Goal: Transaction & Acquisition: Purchase product/service

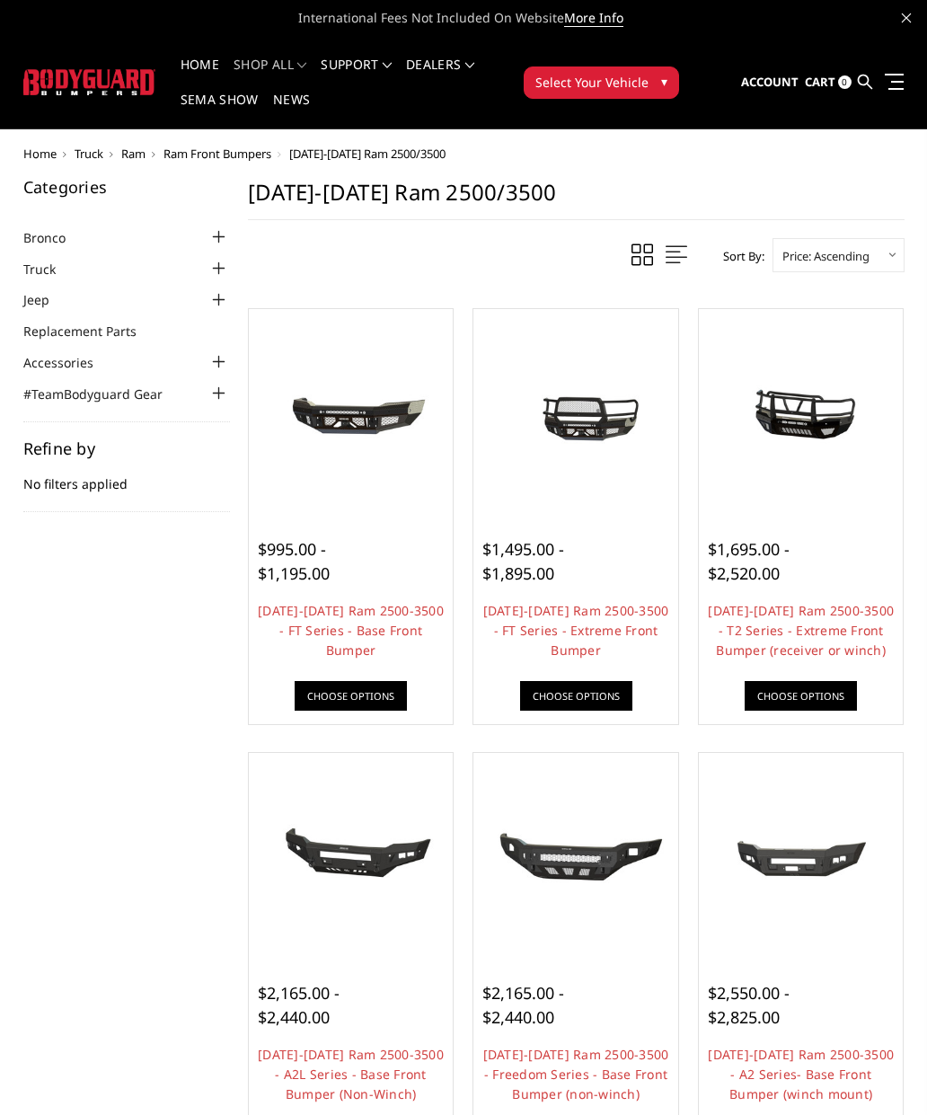
click at [50, 270] on link "Truck" at bounding box center [50, 269] width 55 height 19
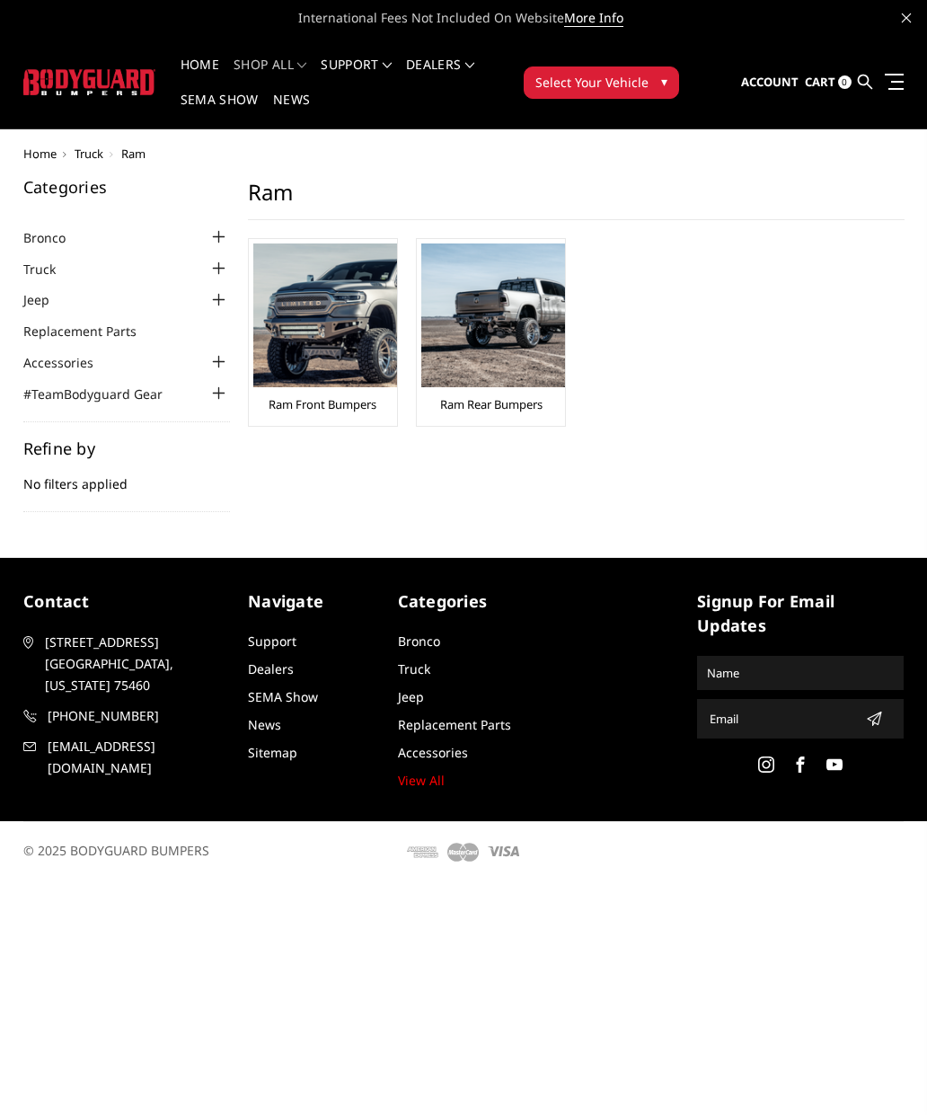
click at [341, 402] on link "Ram Front Bumpers" at bounding box center [323, 404] width 108 height 16
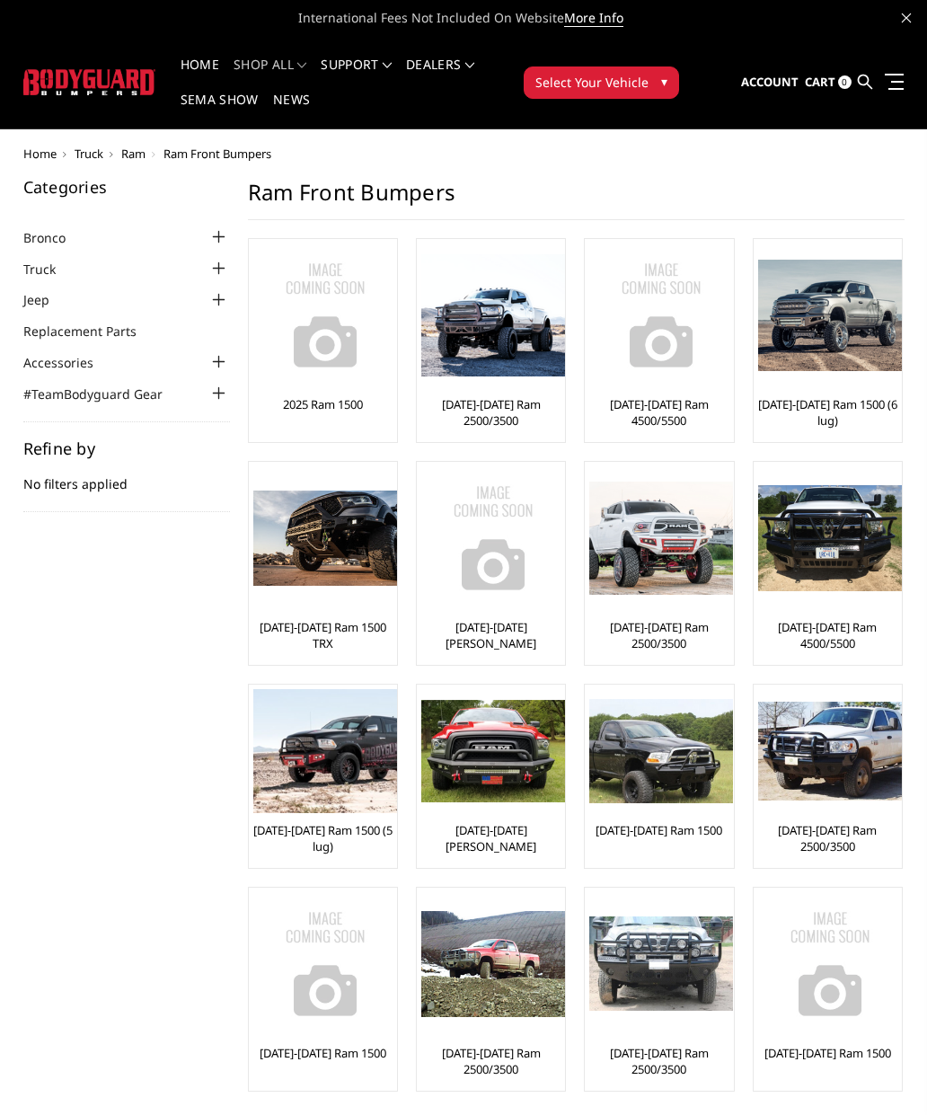
click at [537, 417] on link "[DATE]-[DATE] Ram 2500/3500" at bounding box center [490, 412] width 139 height 32
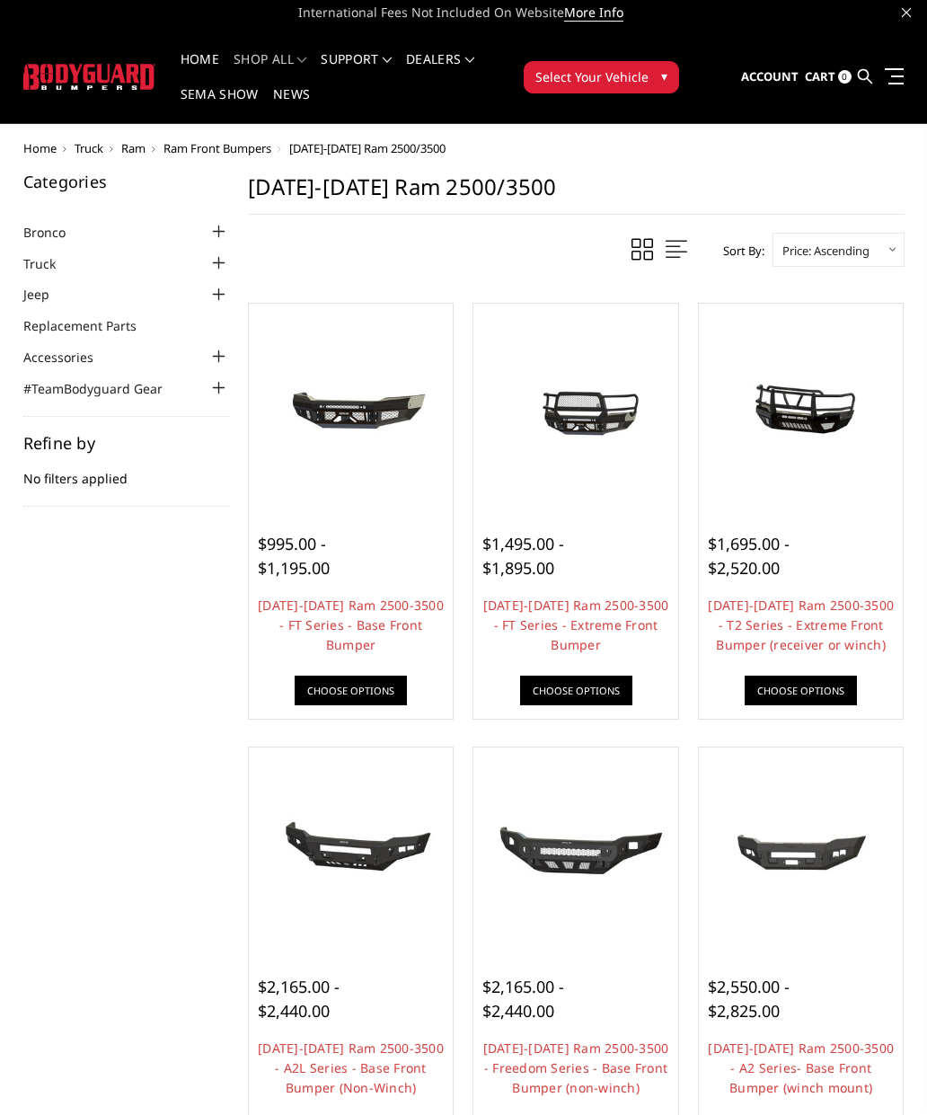
scroll to position [3, 0]
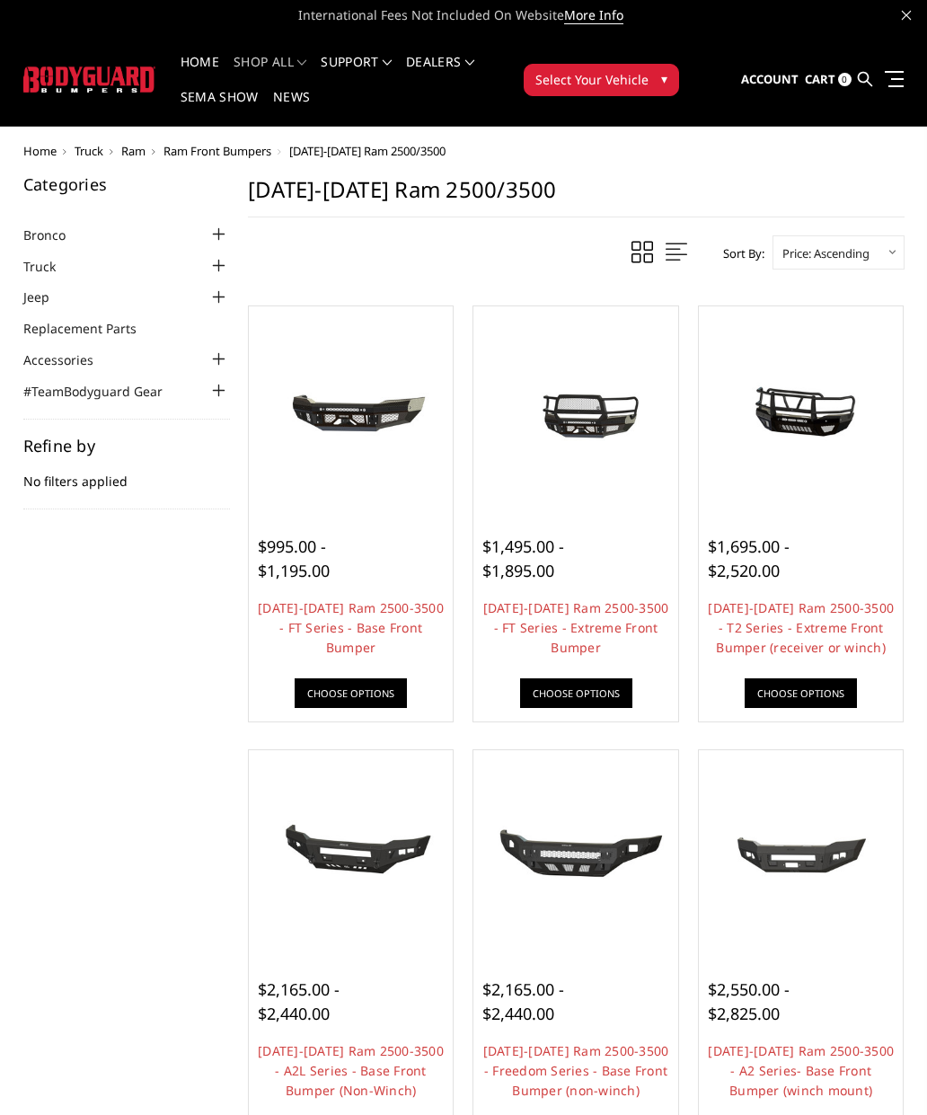
click at [606, 625] on link "[DATE]-[DATE] Ram 2500-3500 - FT Series - Extreme Front Bumper" at bounding box center [576, 627] width 186 height 57
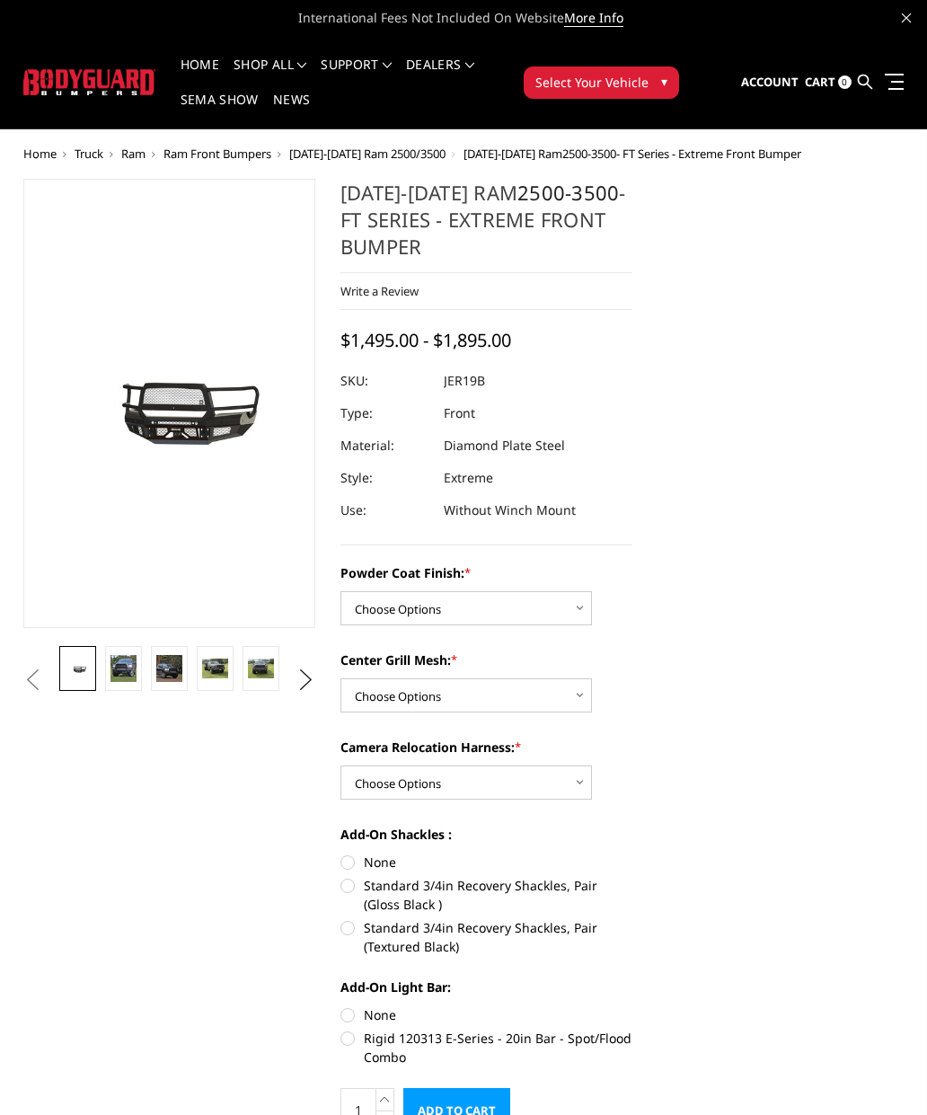
click at [129, 670] on img at bounding box center [124, 668] width 26 height 26
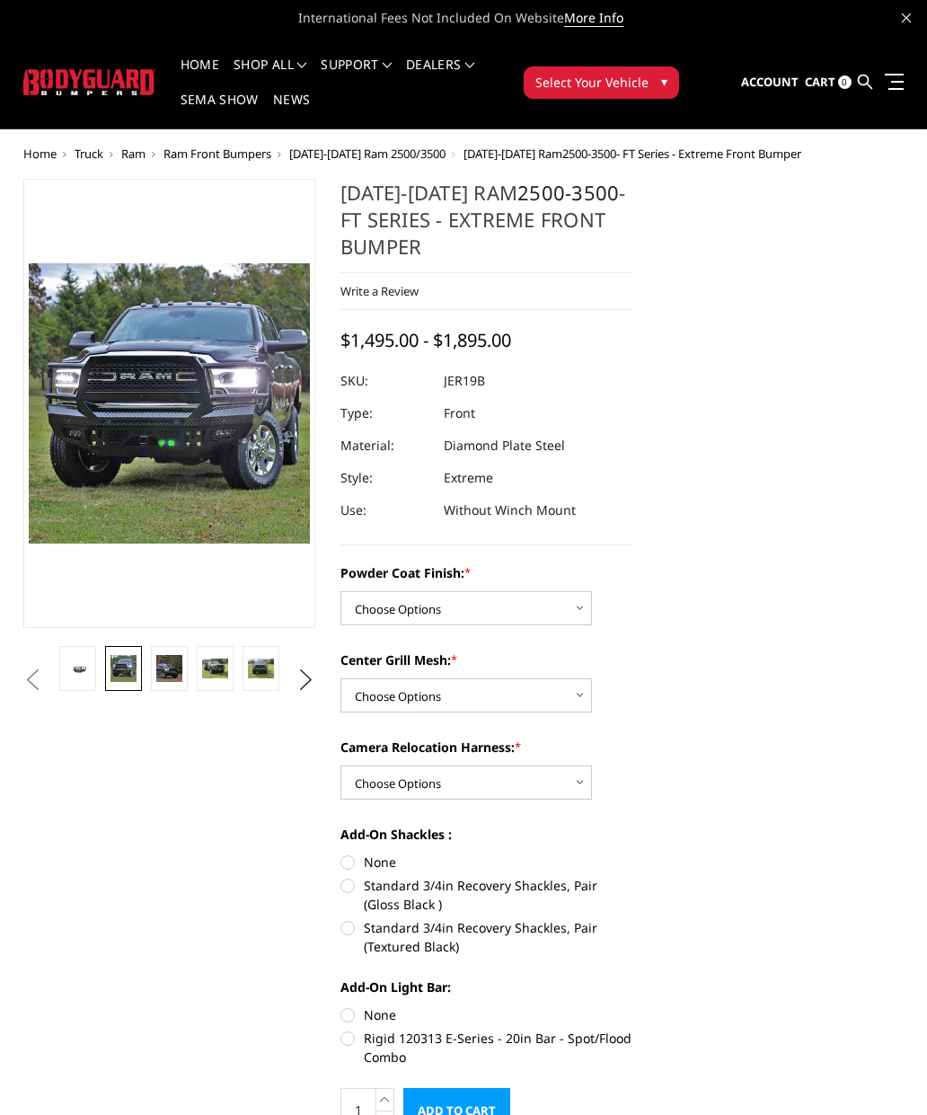
click at [180, 670] on img at bounding box center [169, 668] width 26 height 26
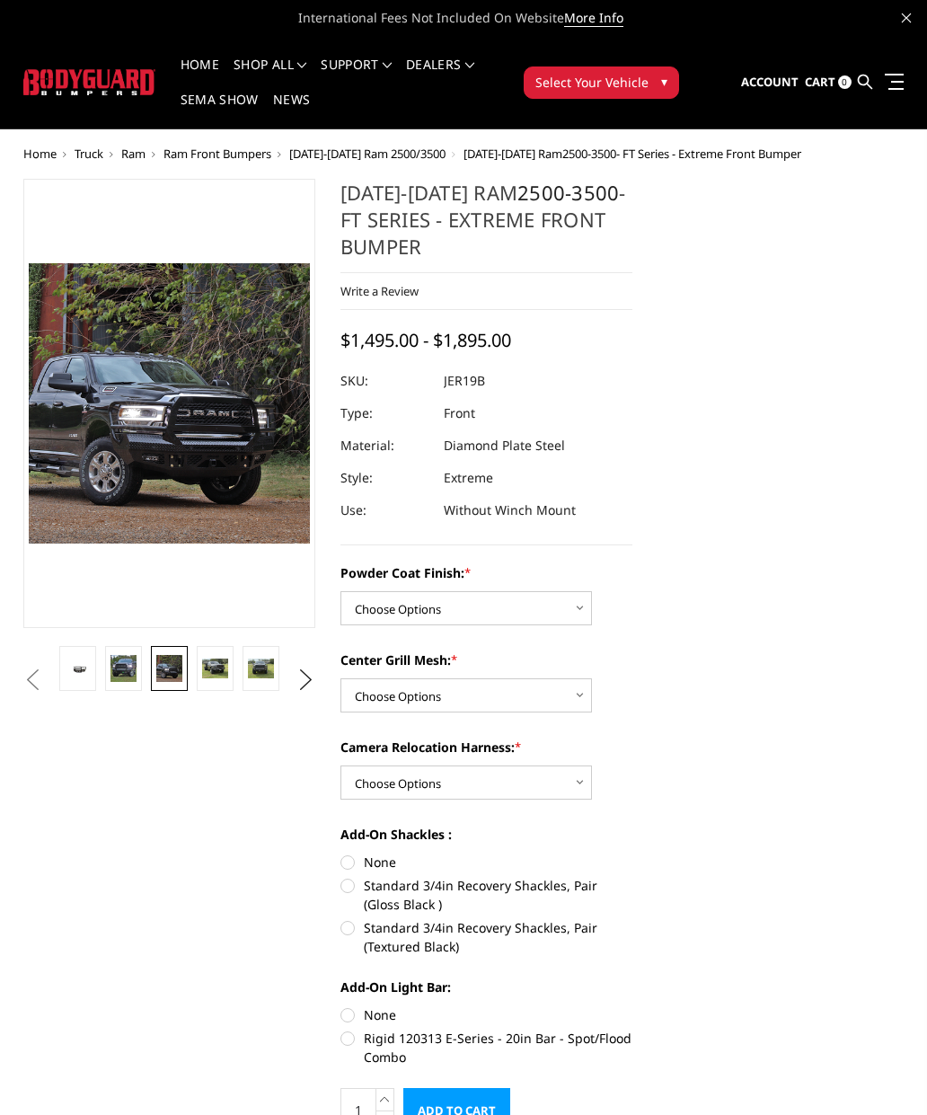
click at [221, 669] on img at bounding box center [215, 669] width 26 height 20
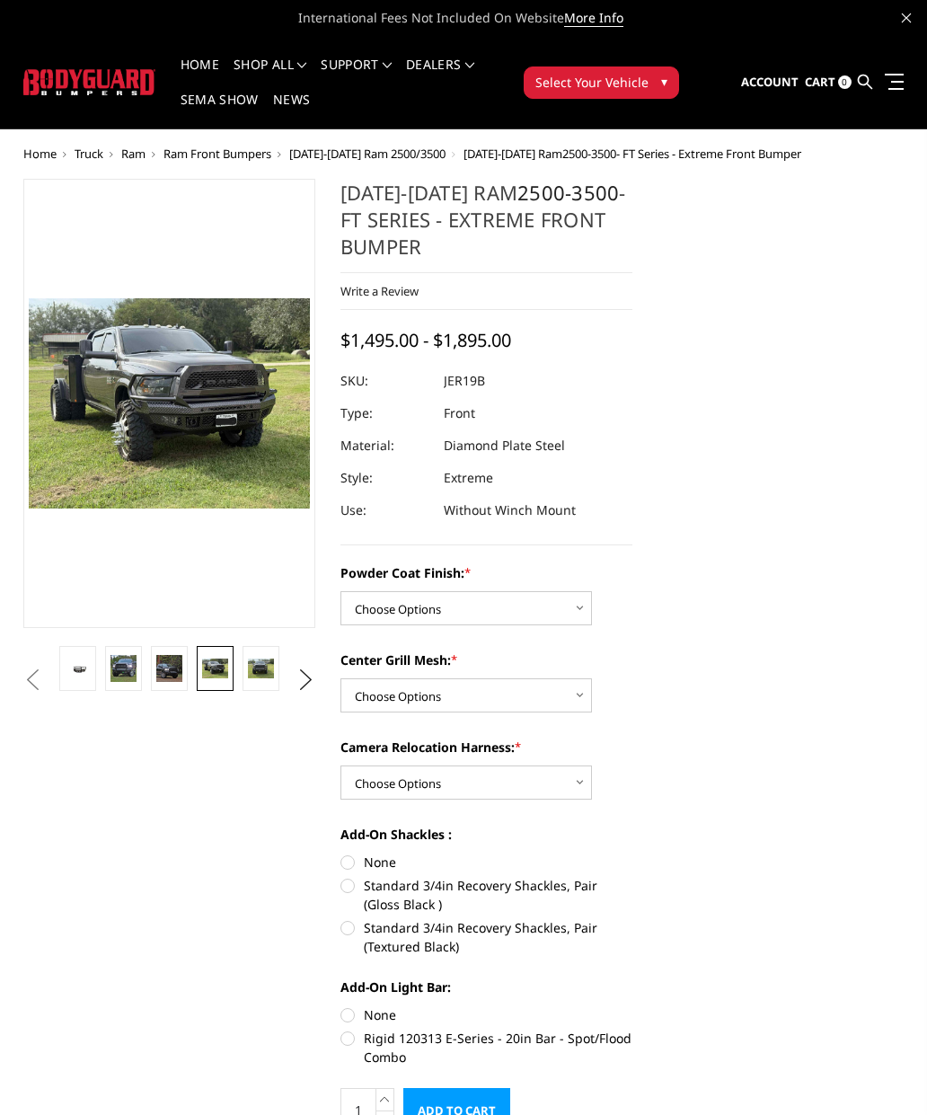
click at [275, 675] on link at bounding box center [261, 668] width 37 height 45
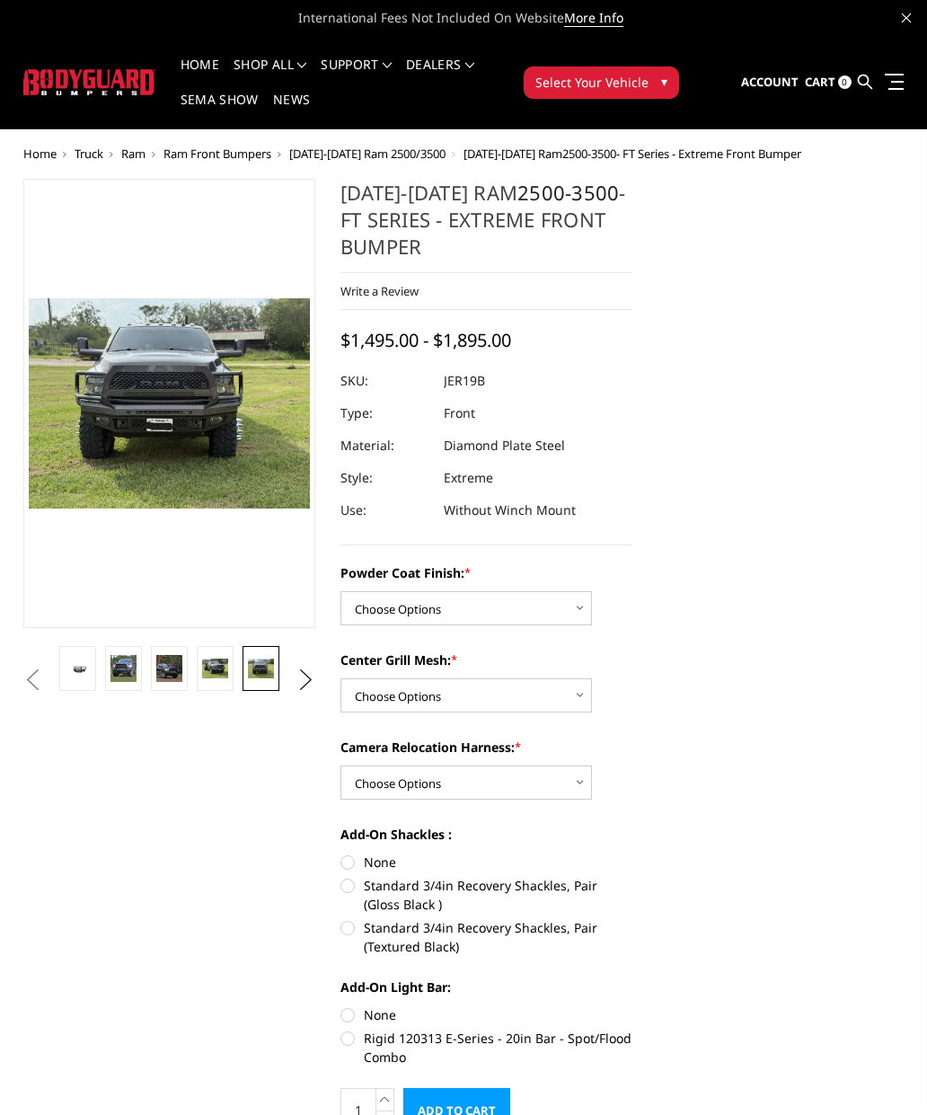
click at [304, 686] on button "Next" at bounding box center [306, 680] width 27 height 27
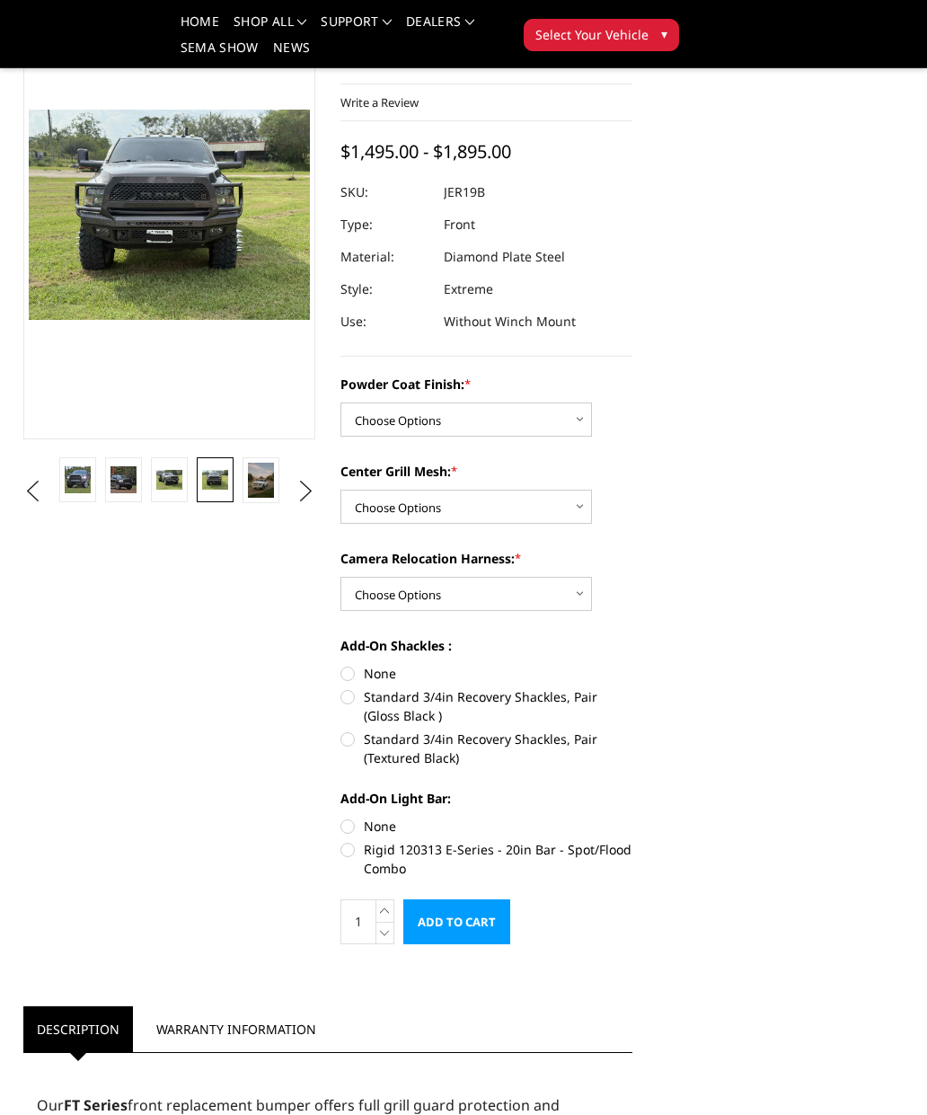
scroll to position [145, 0]
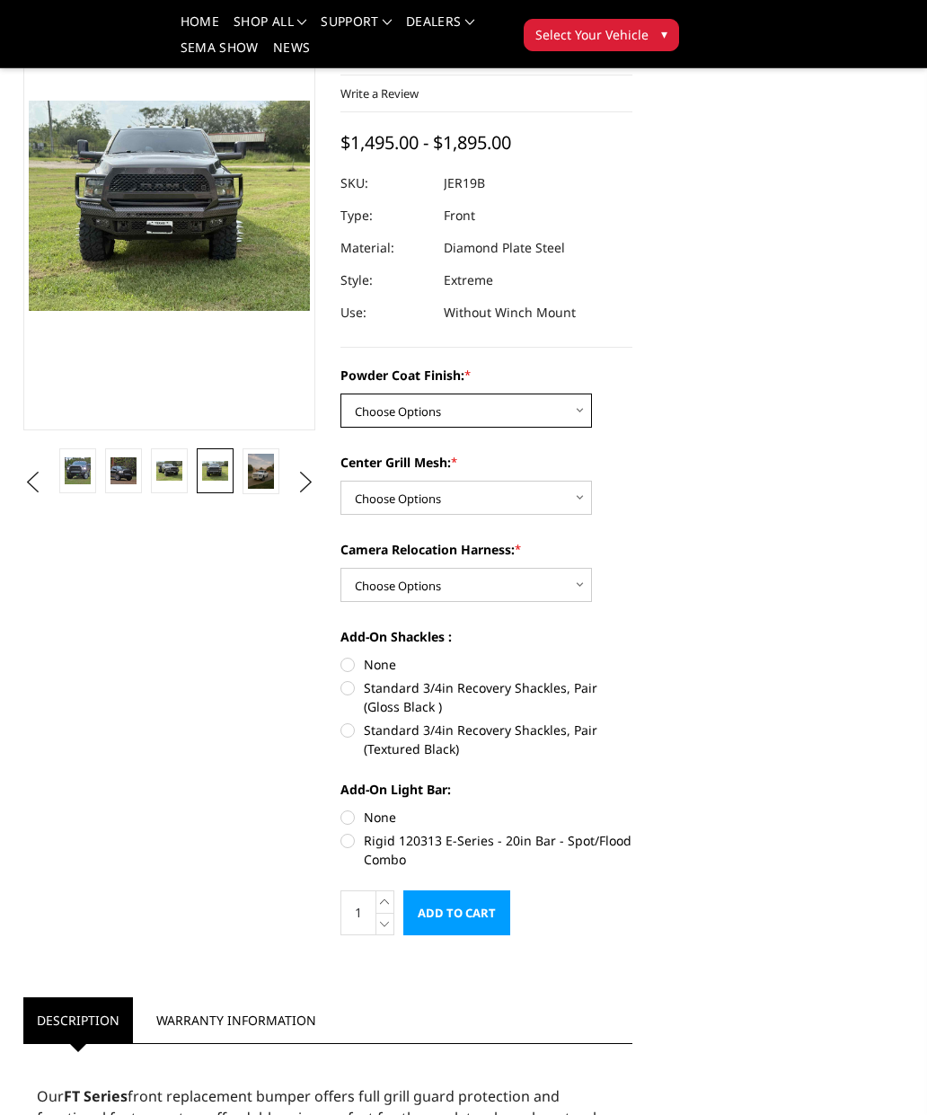
click at [545, 421] on select "Choose Options Bare Metal Gloss Black Powder Coat Textured Black Powder Coat" at bounding box center [467, 411] width 252 height 34
select select "3215"
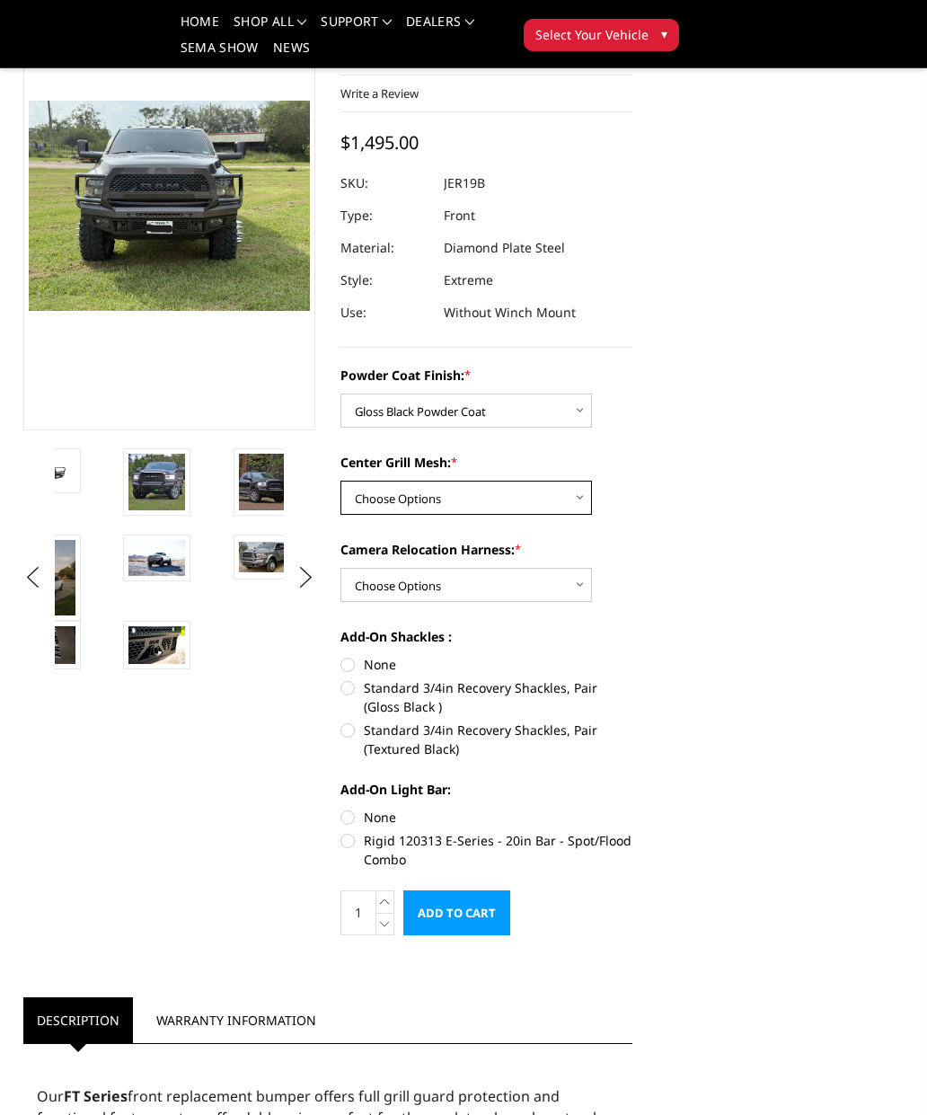
click at [551, 506] on select "Choose Options WITH Expanded Metal in Center Grill WITHOUT Expanded Metal in Ce…" at bounding box center [467, 498] width 252 height 34
select select "3217"
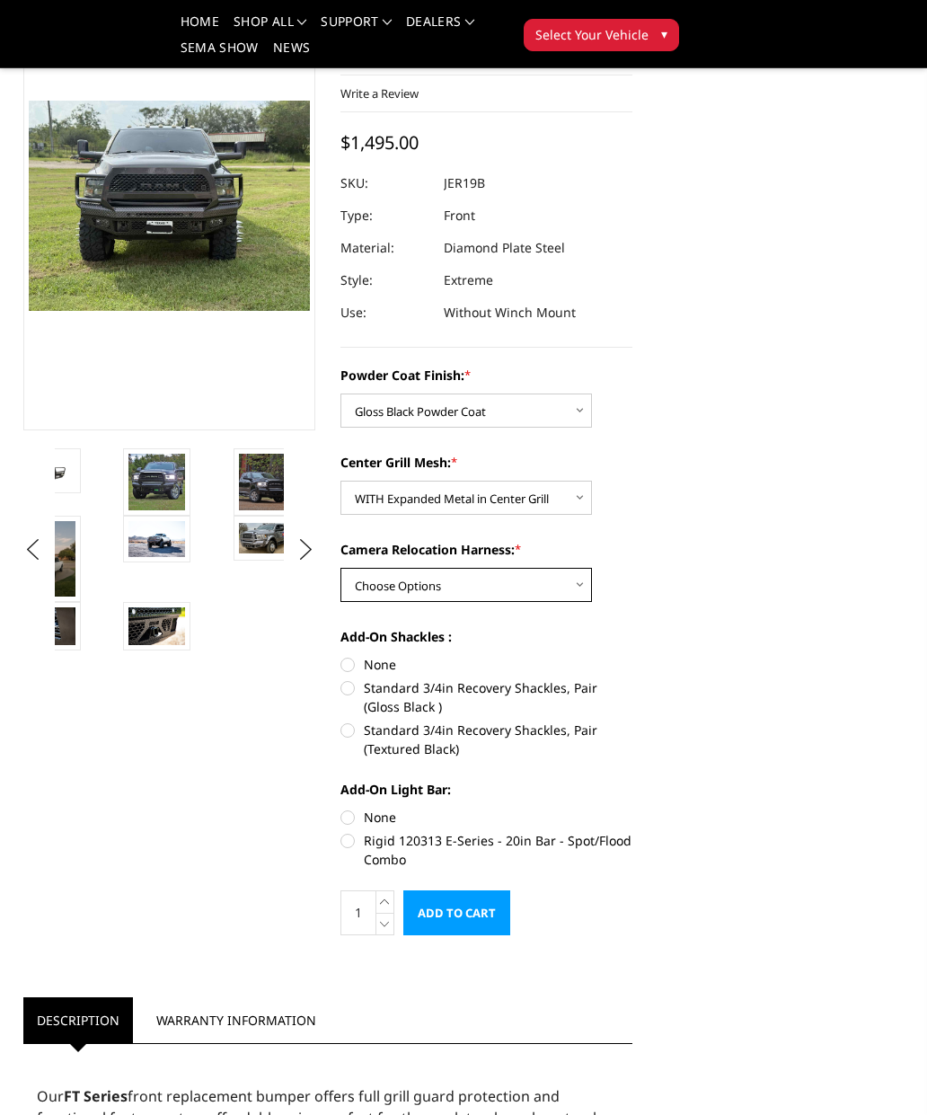
click at [563, 600] on select "Choose Options WITH Camera Relocation Harness WITHOUT Camera Relocation Harness" at bounding box center [467, 585] width 252 height 34
select select "3219"
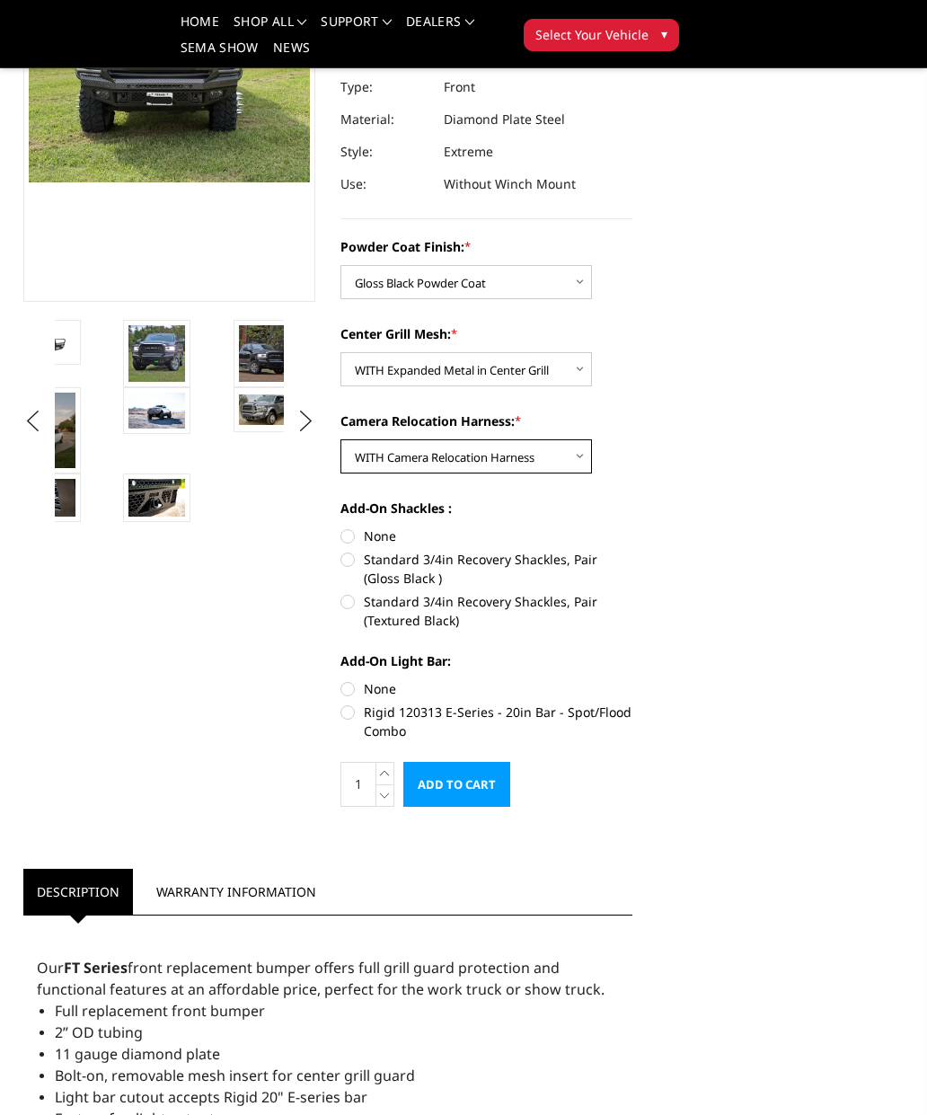
scroll to position [300, 0]
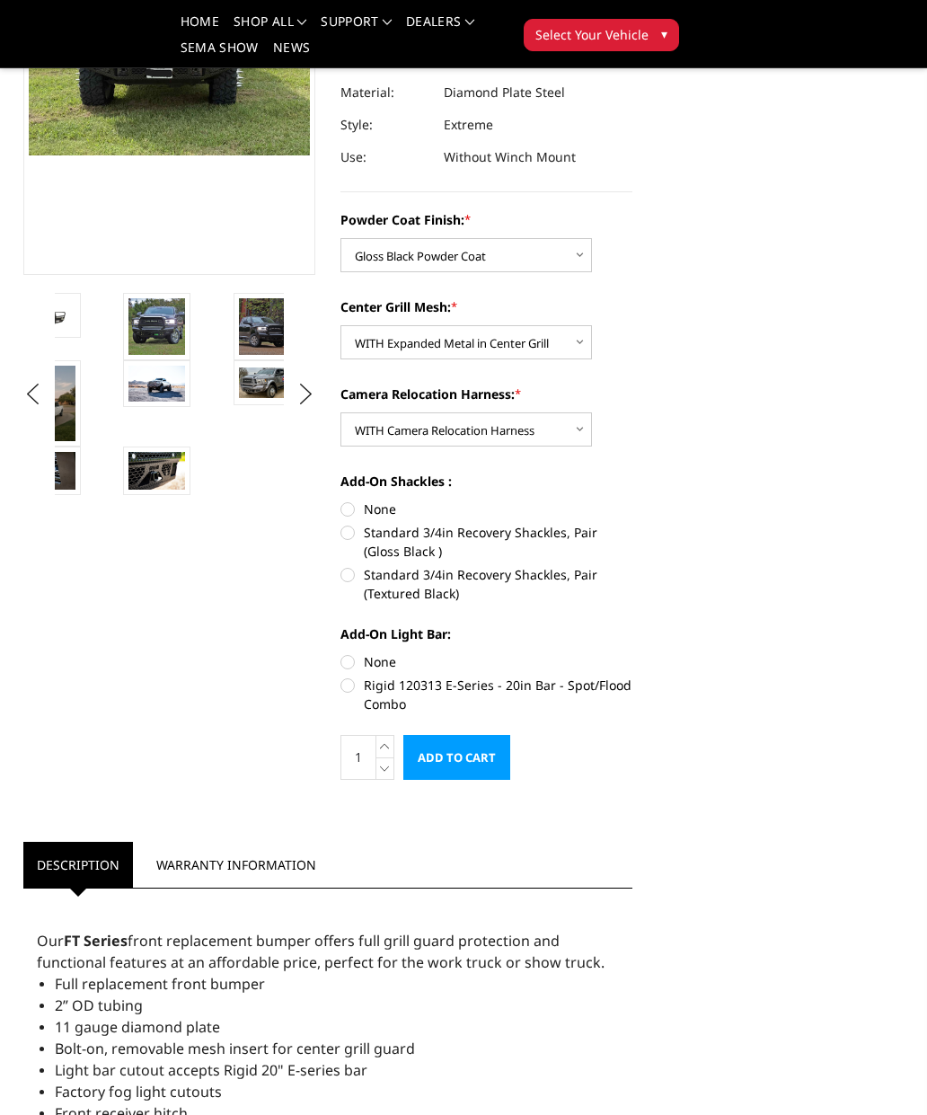
click at [493, 540] on label "Standard 3/4in Recovery Shackles, Pair (Gloss Black )" at bounding box center [487, 542] width 292 height 38
click at [633, 501] on input "Standard 3/4in Recovery Shackles, Pair (Gloss Black )" at bounding box center [633, 500] width 1 height 1
radio input "true"
click at [504, 687] on label "Rigid 120313 E-Series - 20in Bar - Spot/Flood Combo" at bounding box center [487, 695] width 292 height 38
click at [633, 653] on input "Rigid 120313 E-Series - 20in Bar - Spot/Flood Combo" at bounding box center [633, 652] width 1 height 1
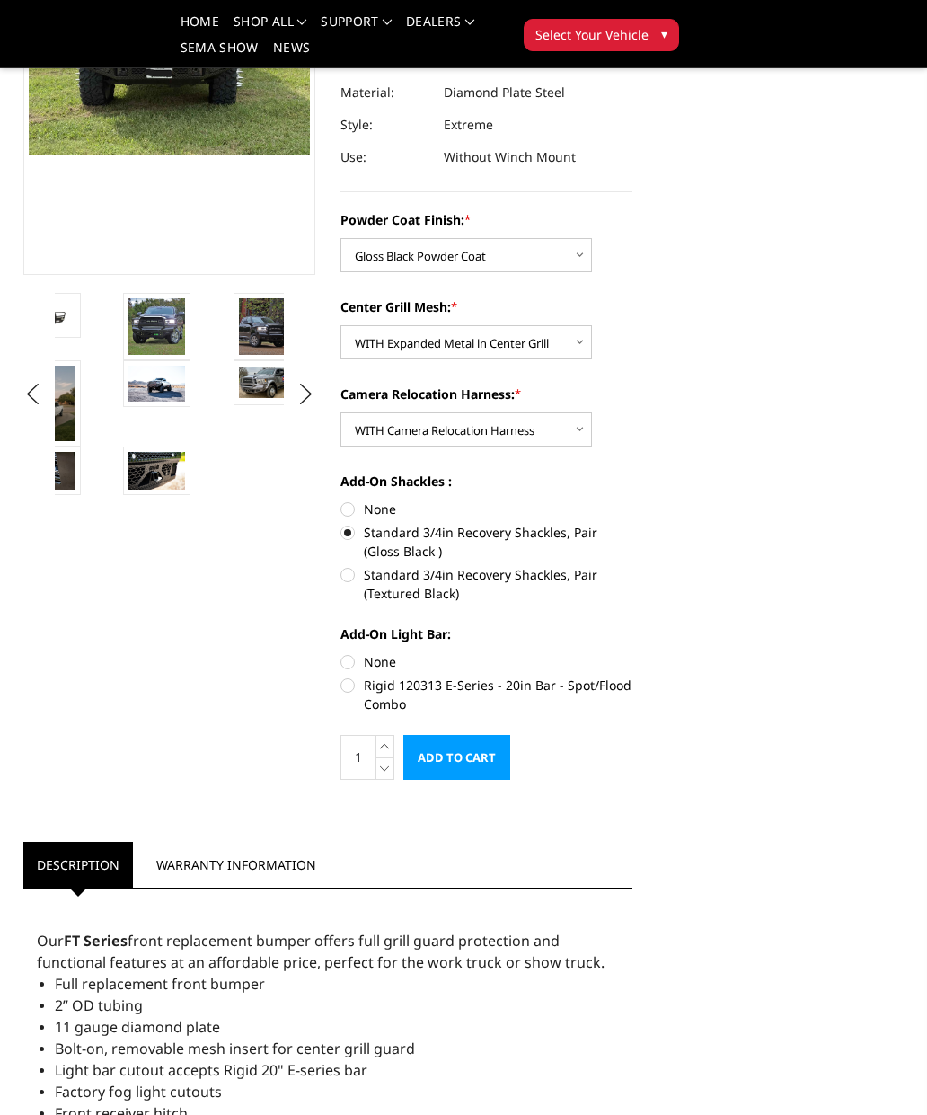
radio input "true"
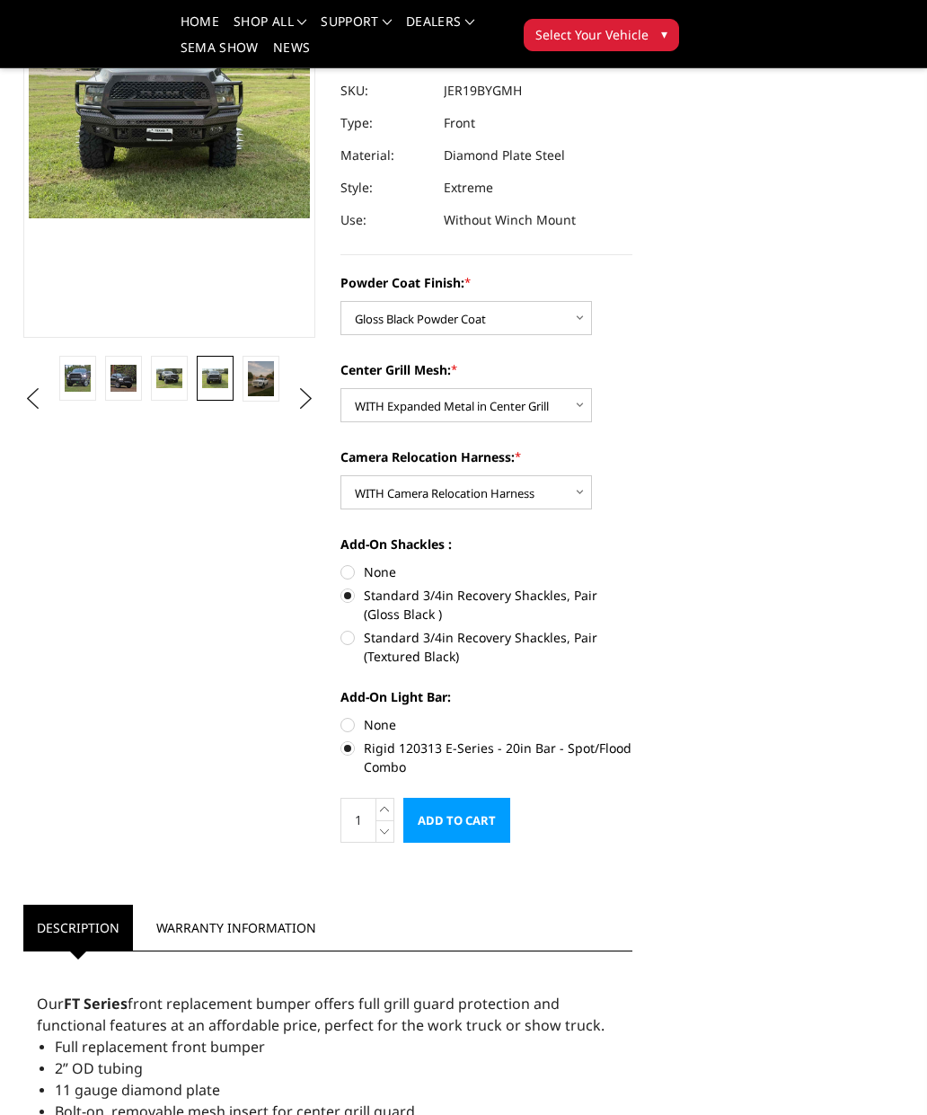
scroll to position [216, 0]
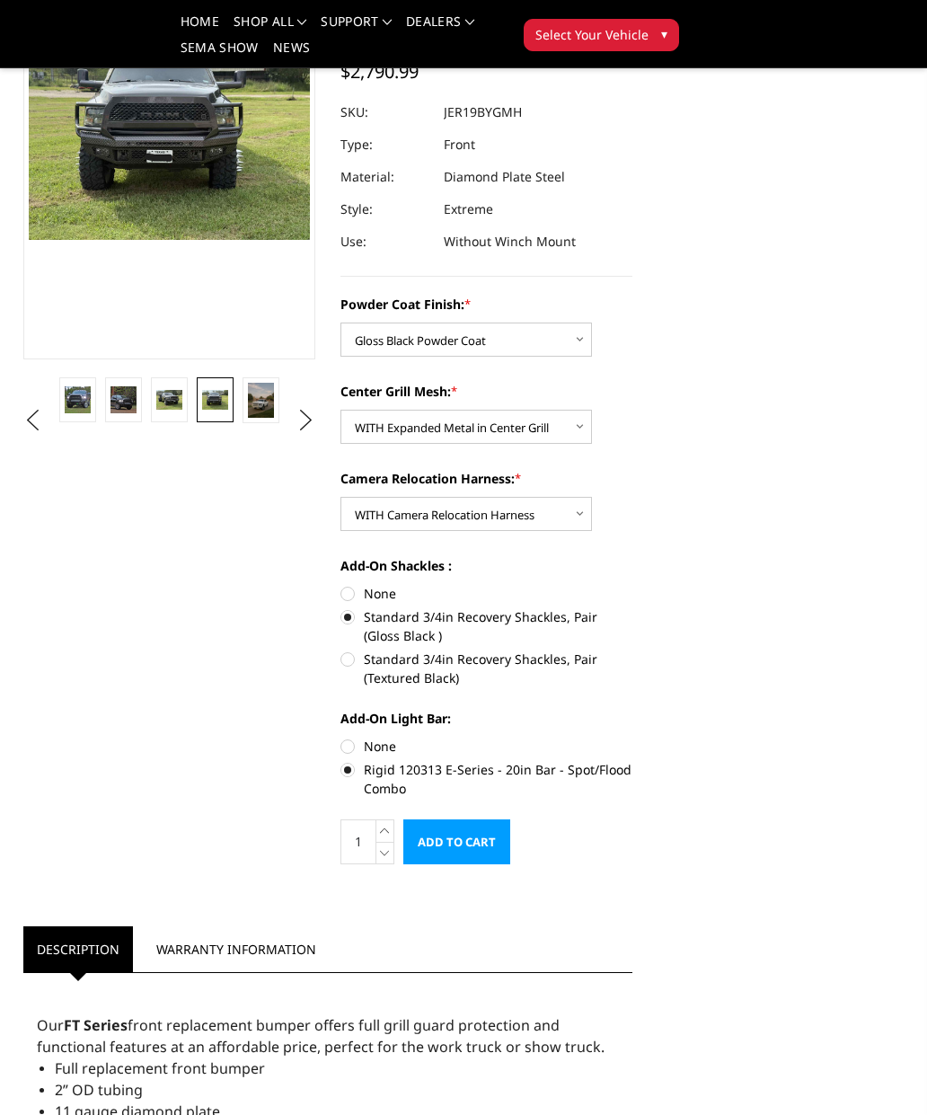
click at [269, 420] on link at bounding box center [261, 400] width 37 height 46
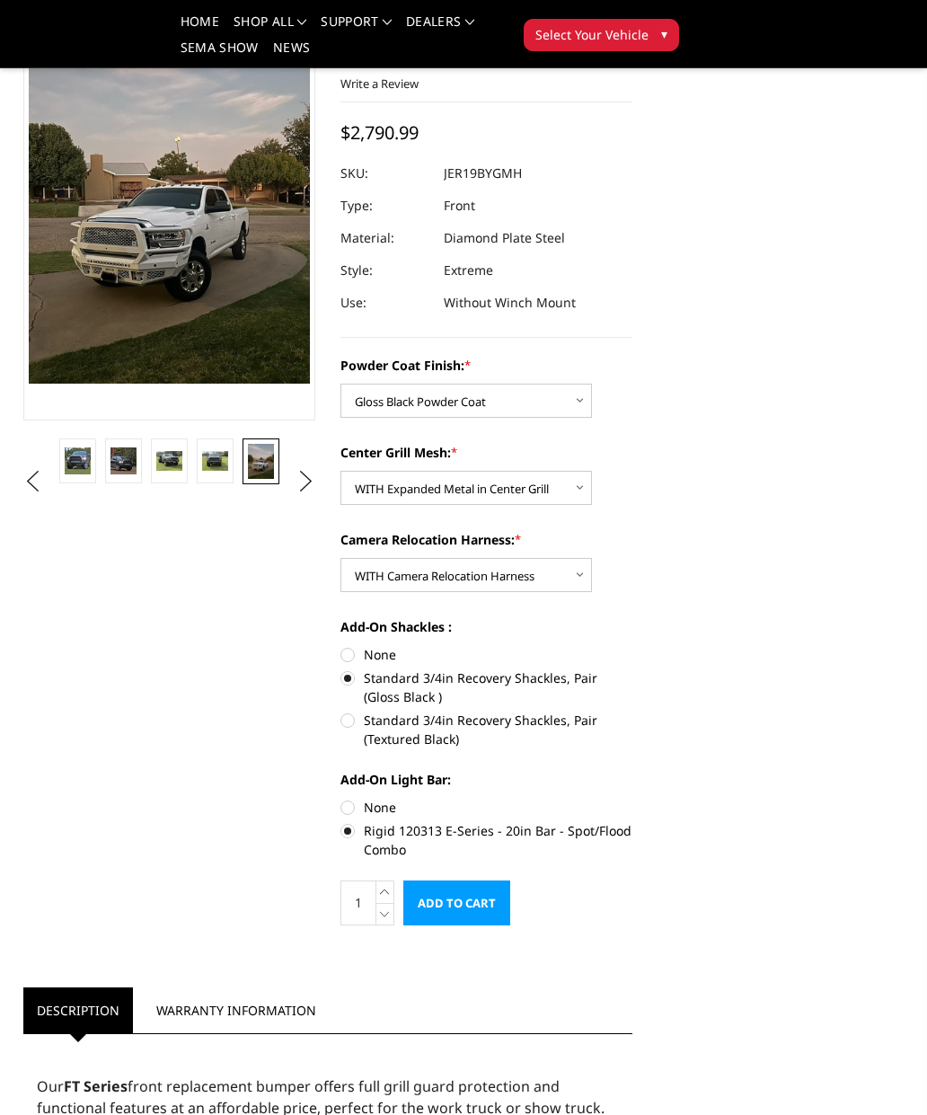
scroll to position [0, 0]
